Goal: Complete application form

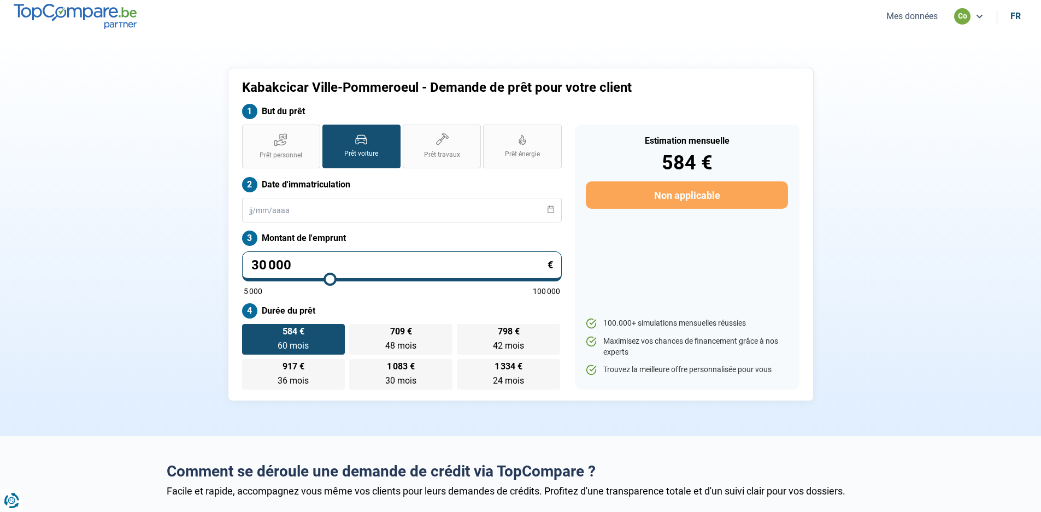
click at [929, 16] on button "Mes données" at bounding box center [912, 15] width 58 height 11
click at [383, 149] on label "Prêt voiture" at bounding box center [361, 147] width 78 height 44
click at [329, 132] on input "Prêt voiture" at bounding box center [325, 128] width 7 height 7
click at [320, 208] on input "text" at bounding box center [402, 210] width 320 height 25
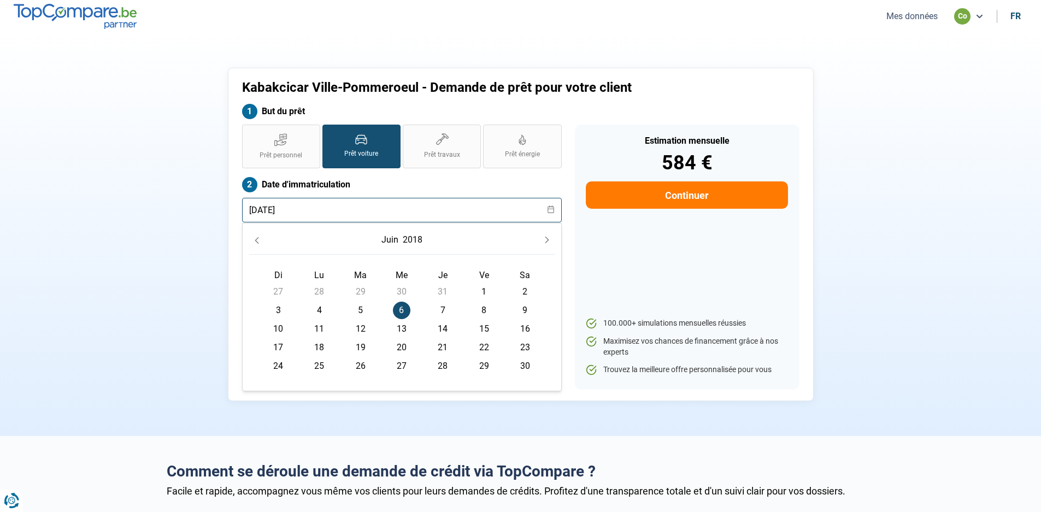
type input "[DATE]"
click at [196, 243] on div "Kabakcicar Ville-Pommeroeul - Demande de prêt pour votre client But du prêt Prê…" at bounding box center [520, 234] width 721 height 333
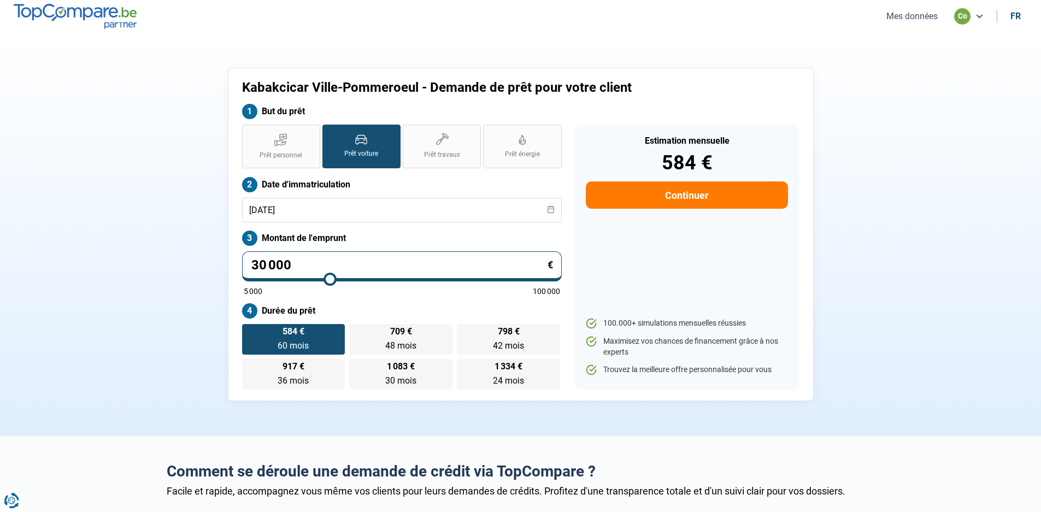
click at [309, 264] on input "30 000" at bounding box center [402, 266] width 320 height 30
type input "3 000"
type input "5000"
type input "300"
type input "5000"
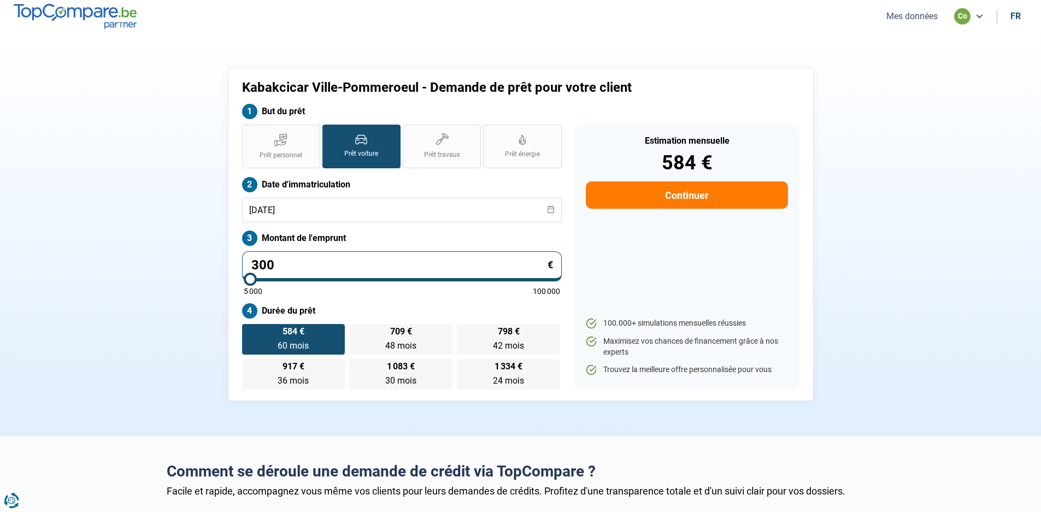
type input "30"
type input "5000"
type input "3"
type input "5000"
type input "0"
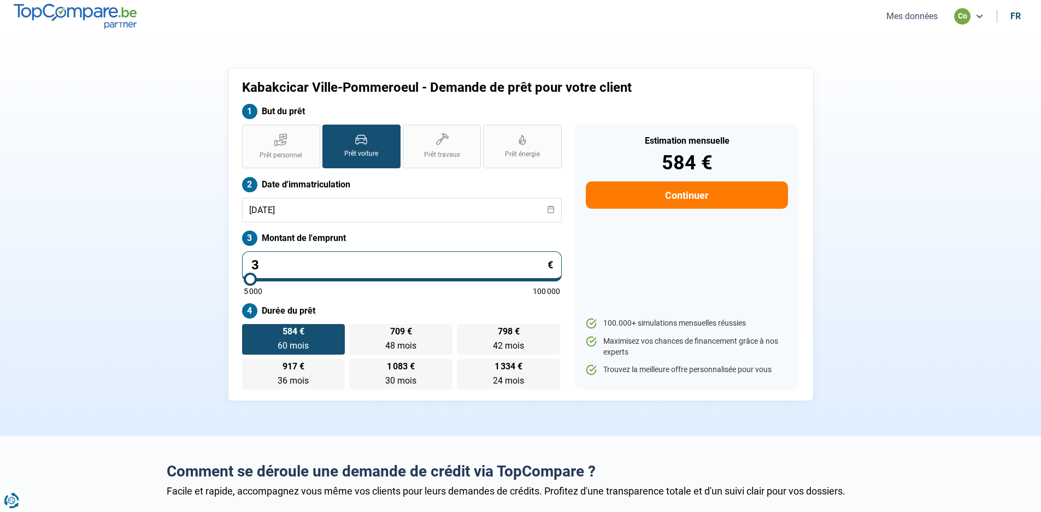
type input "5000"
type input "9"
type input "5000"
type input "94"
type input "5000"
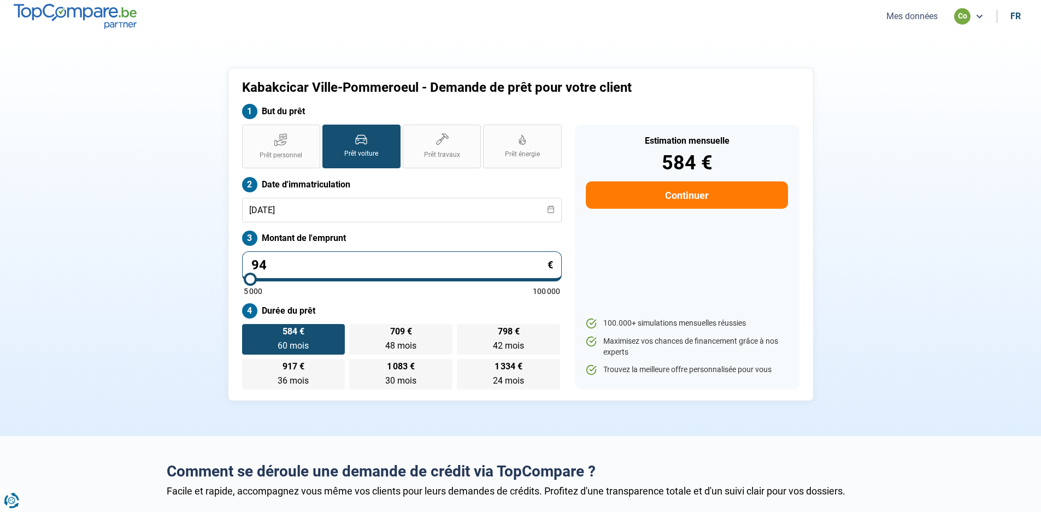
type input "949"
type input "5000"
type input "9 490"
type input "9500"
type input "9 490"
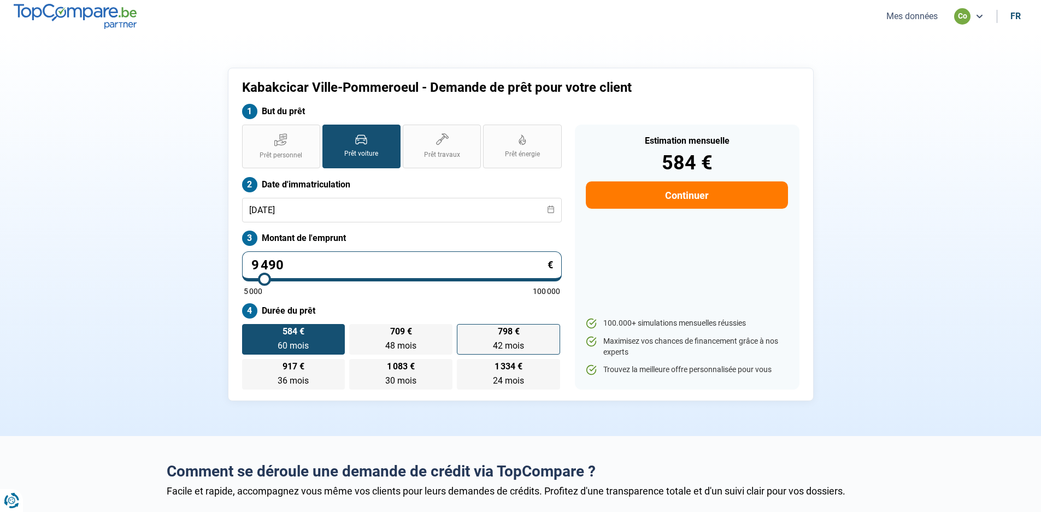
type input "9500"
radio input "true"
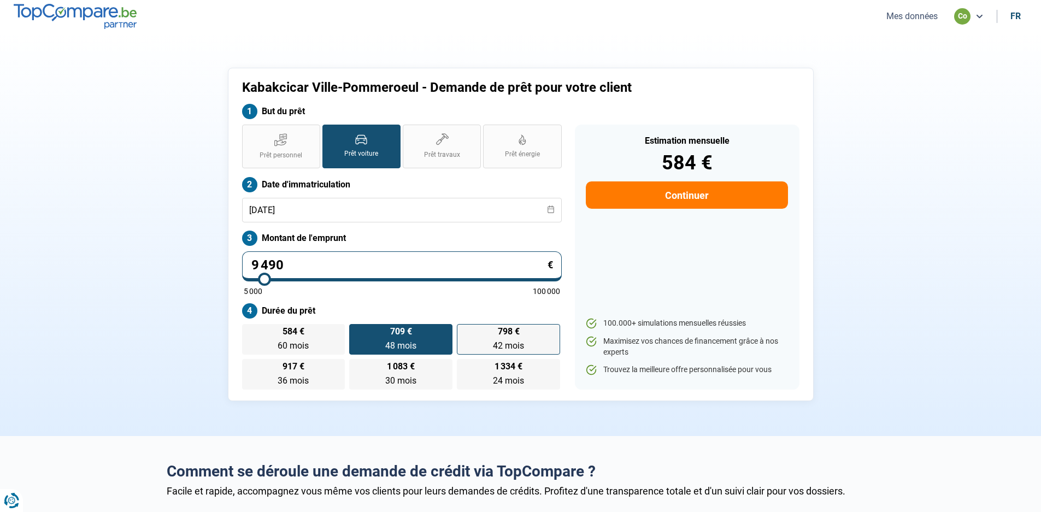
click at [509, 336] on div "584 € 60 mois 60 mois 709 € 48 mois 48 mois 798 € 42 mois 42 mois 917 € 36 mois…" at bounding box center [402, 357] width 320 height 66
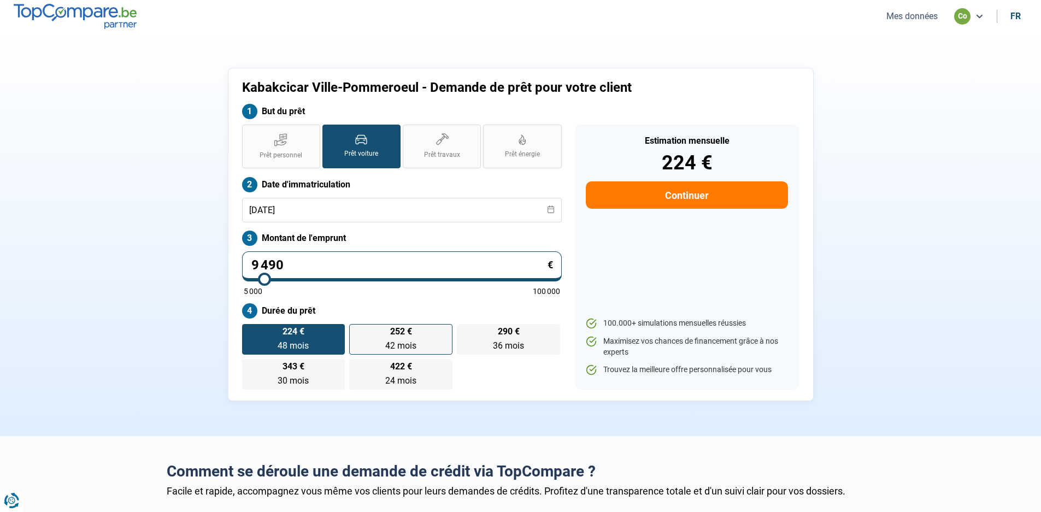
click at [398, 333] on span "252 €" at bounding box center [401, 331] width 22 height 9
click at [356, 331] on input "252 € 42 mois 42 mois" at bounding box center [352, 327] width 7 height 7
radio input "true"
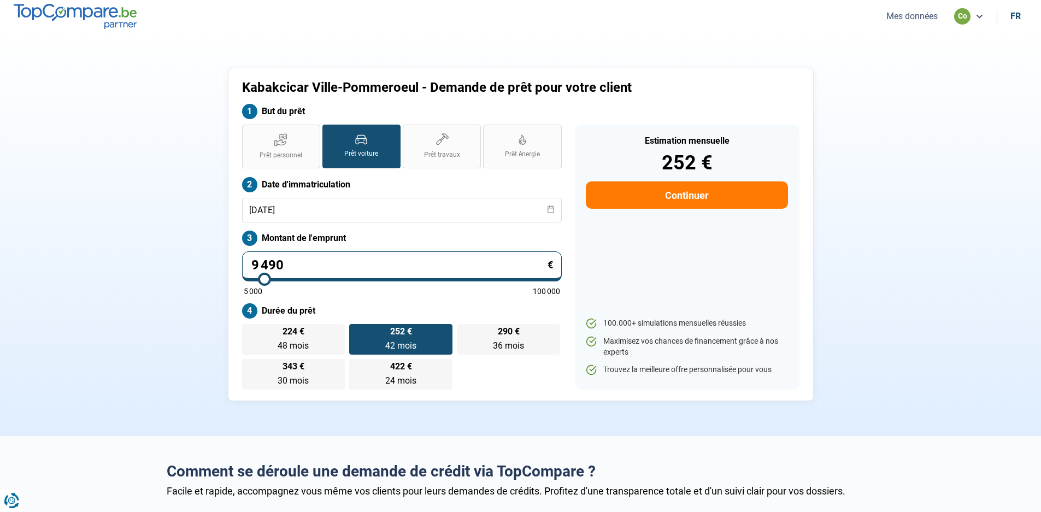
click at [401, 339] on label "252 € 42 mois 42 mois" at bounding box center [400, 339] width 103 height 31
click at [356, 331] on input "252 € 42 mois 42 mois" at bounding box center [352, 327] width 7 height 7
click at [684, 196] on button "Continuer" at bounding box center [687, 194] width 202 height 27
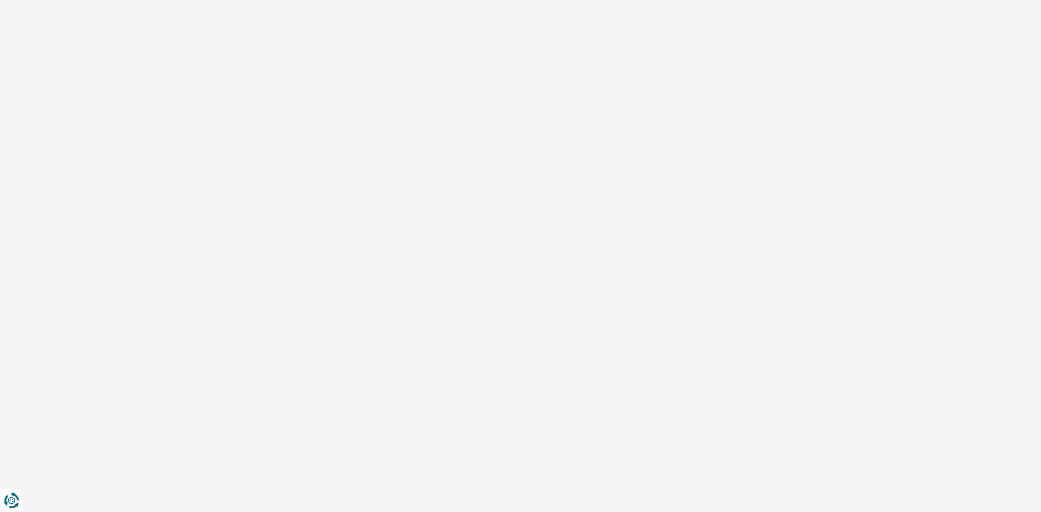
select select "32"
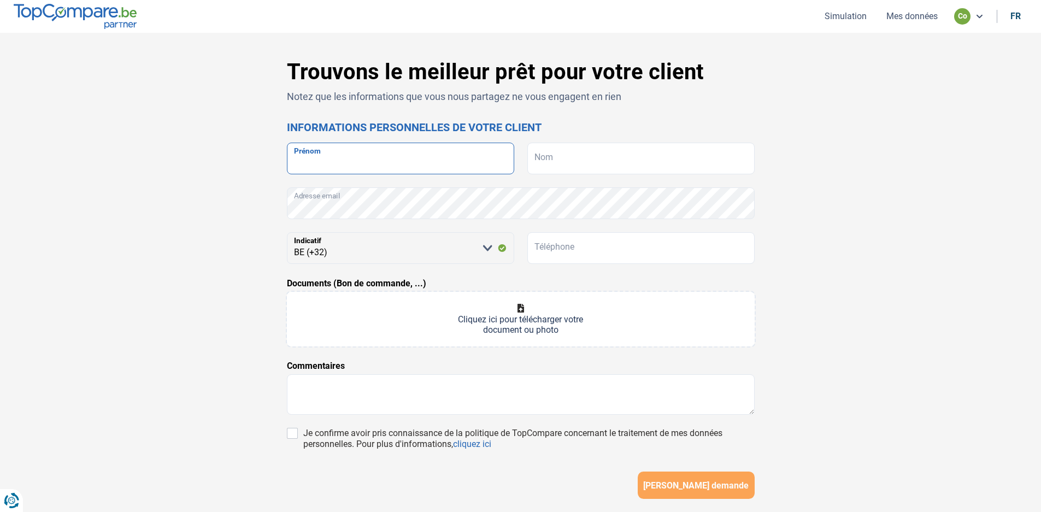
click at [363, 159] on input "Prénom" at bounding box center [400, 159] width 227 height 32
type input "[PERSON_NAME]"
click at [578, 159] on input "Nom" at bounding box center [640, 159] width 227 height 32
type input "Hermal"
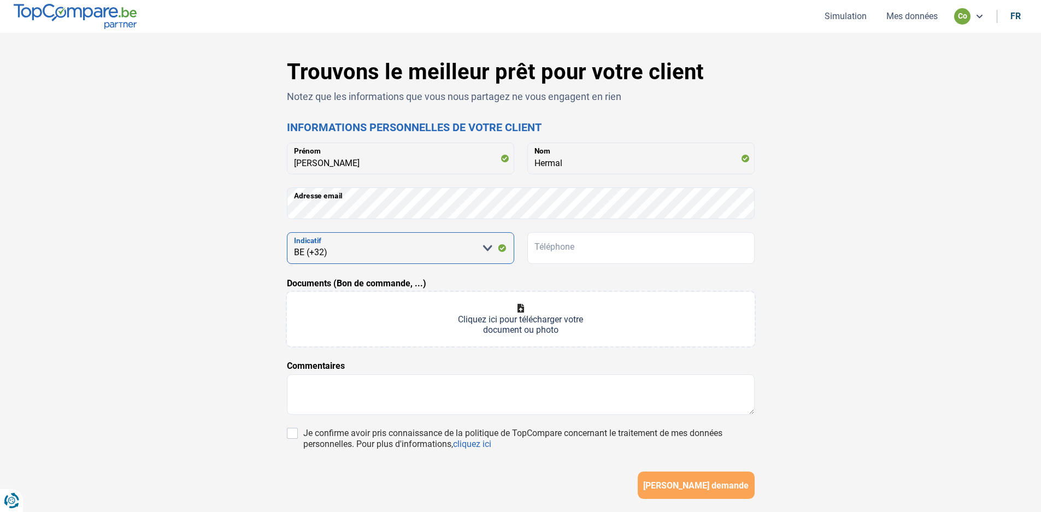
click at [364, 249] on select "[PERSON_NAME] sélectionner une option BE (+32) LU (+352)" at bounding box center [400, 248] width 227 height 32
click at [352, 250] on select "[PERSON_NAME] sélectionner une option BE (+32) LU (+352)" at bounding box center [400, 248] width 227 height 32
click at [605, 256] on input "Téléphone" at bounding box center [640, 248] width 227 height 32
type input "487903349"
click at [518, 309] on input "Documents (Bon de commande, ...)" at bounding box center [521, 319] width 468 height 55
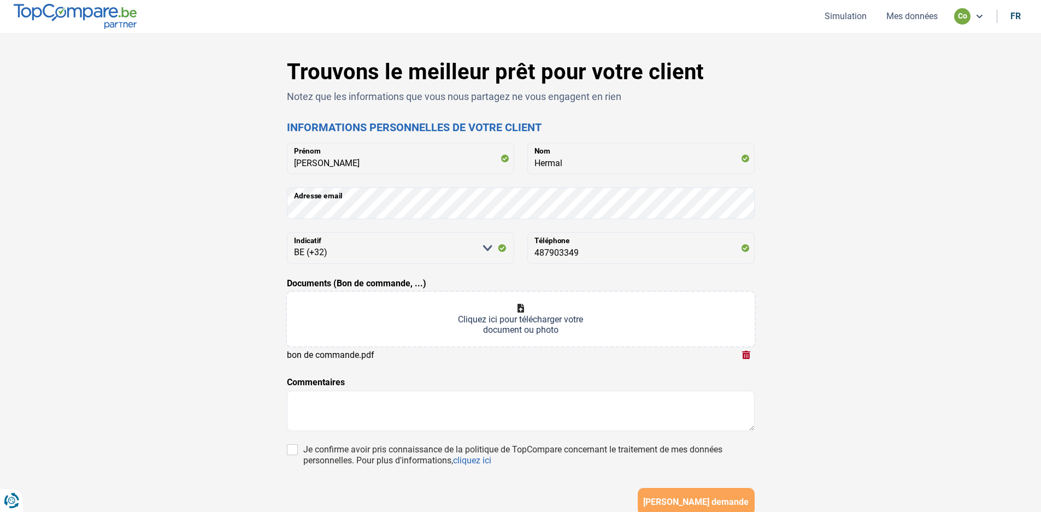
click at [519, 311] on input "Documents (Bon de commande, ...)" at bounding box center [521, 319] width 468 height 55
type input "C:\fakepath\CCF_001716.pdf"
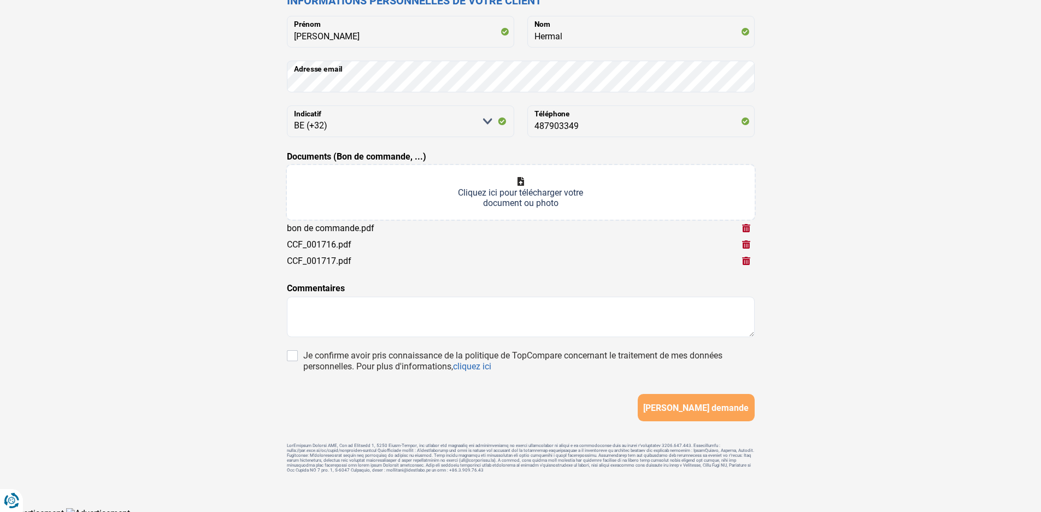
scroll to position [136, 0]
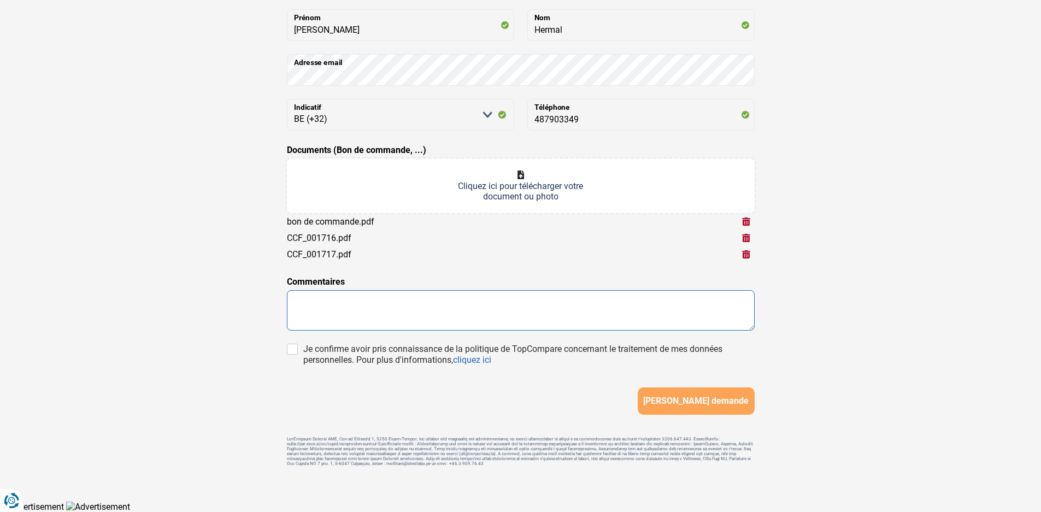
click at [317, 304] on textarea at bounding box center [521, 310] width 468 height 40
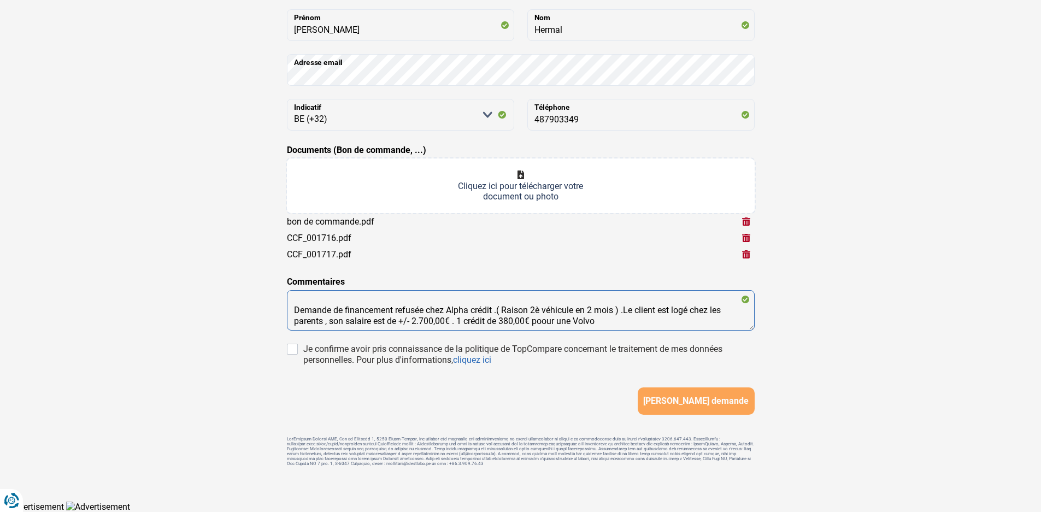
click at [544, 317] on textarea "Demande de financement refusée chez Alpha crédit .( Raison 2è véhicule en 2 moi…" at bounding box center [521, 310] width 468 height 40
click at [487, 317] on textarea "Demande de financement refusée chez Alpha crédit .( Raison 2è véhicule en 2 moi…" at bounding box center [521, 310] width 468 height 40
click at [486, 320] on textarea "Demande de financement refusée chez Alpha crédit .( Raison 2è véhicule en 2 moi…" at bounding box center [521, 310] width 468 height 40
click at [646, 316] on textarea "Demande de financement refusée chez Alpha crédit .( Raison 2è véhicule en 2 moi…" at bounding box center [521, 310] width 468 height 40
click at [627, 320] on textarea "Demande de financement refusée chez Alpha crédit .( Raison 2è véhicule en 2 moi…" at bounding box center [521, 310] width 468 height 40
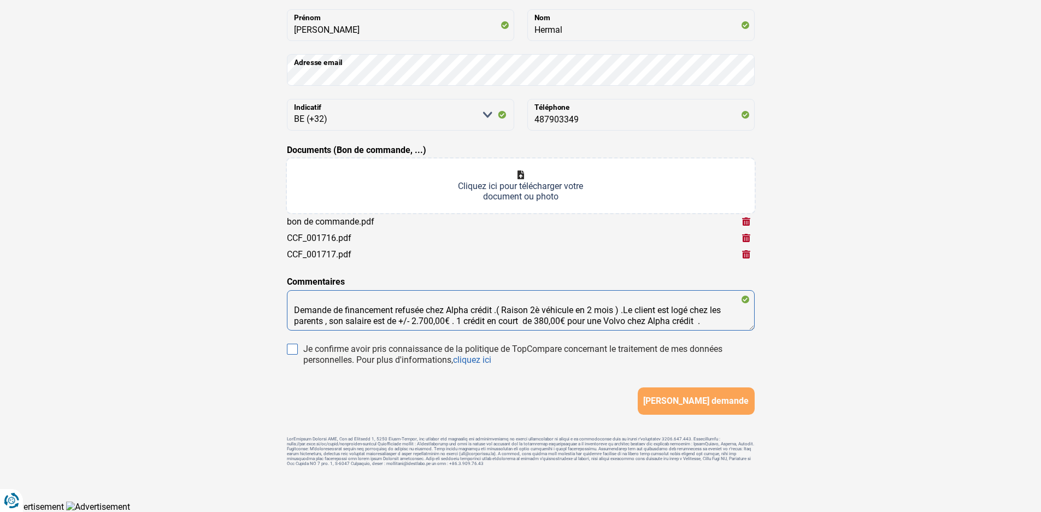
type textarea "Demande de financement refusée chez Alpha crédit .( Raison 2è véhicule en 2 moi…"
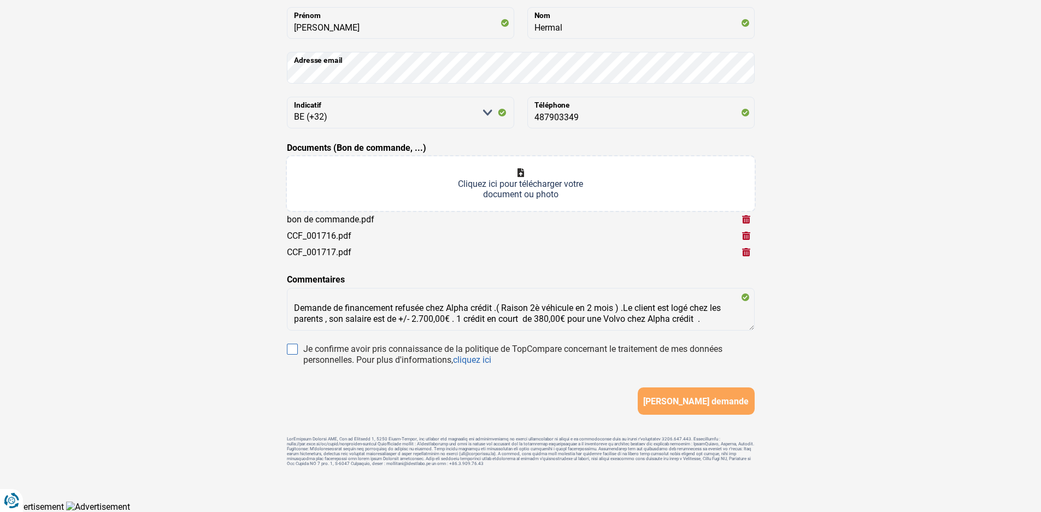
click at [296, 349] on input "Je confirme avoir pris connaissance de la politique de TopCompare concernant le…" at bounding box center [292, 349] width 11 height 11
checkbox input "true"
click at [721, 402] on span "[PERSON_NAME] demande" at bounding box center [695, 401] width 105 height 10
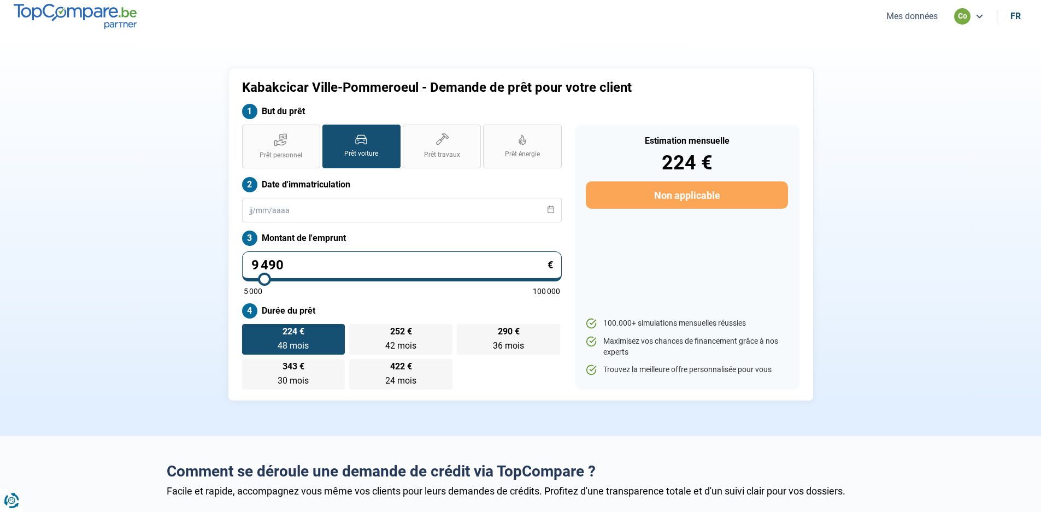
click at [913, 11] on button "Mes données" at bounding box center [912, 15] width 58 height 11
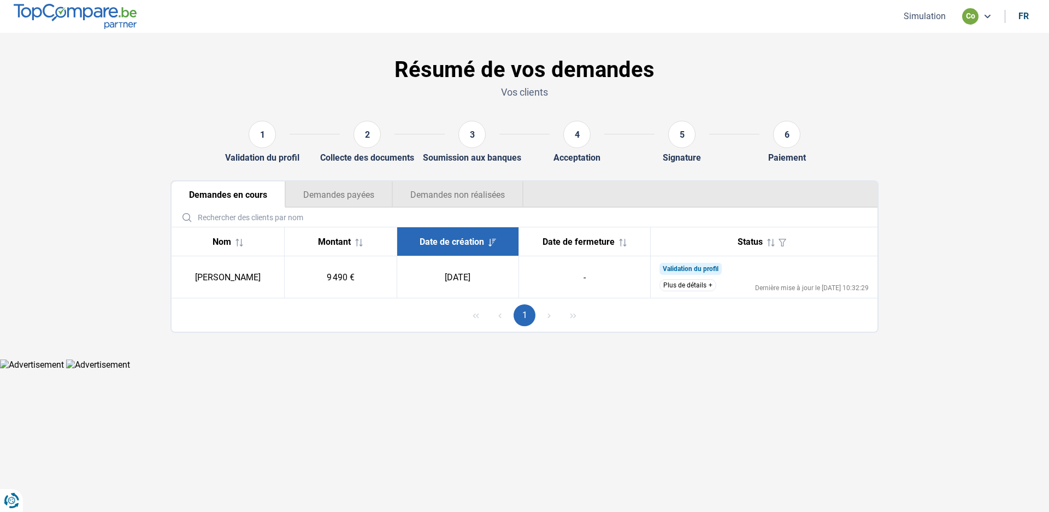
click at [710, 287] on button "Plus de détails" at bounding box center [688, 285] width 57 height 12
